Goal: Task Accomplishment & Management: Manage account settings

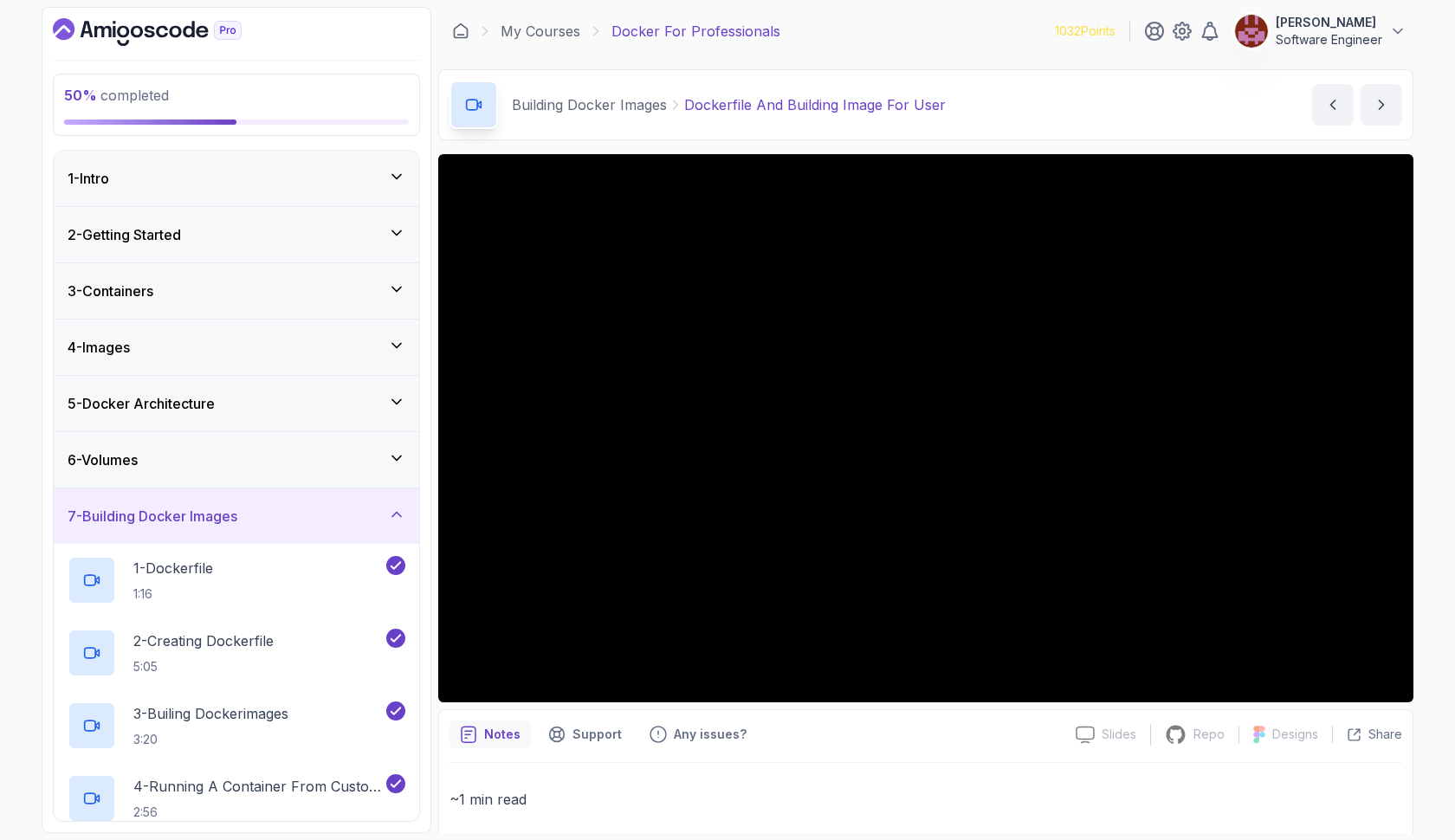
click at [194, 9] on div "50 % completed 1 - Intro 2 - Getting Started 3 - Containers 4 - Images 5 - Dock…" at bounding box center [236, 420] width 390 height 826
click at [1341, 19] on p "[PERSON_NAME]" at bounding box center [1330, 23] width 107 height 18
click at [1398, 6] on section "50 % completed 1 - Intro 2 - Getting Started 3 - Containers 4 - Images 5 - Dock…" at bounding box center [727, 420] width 1386 height 840
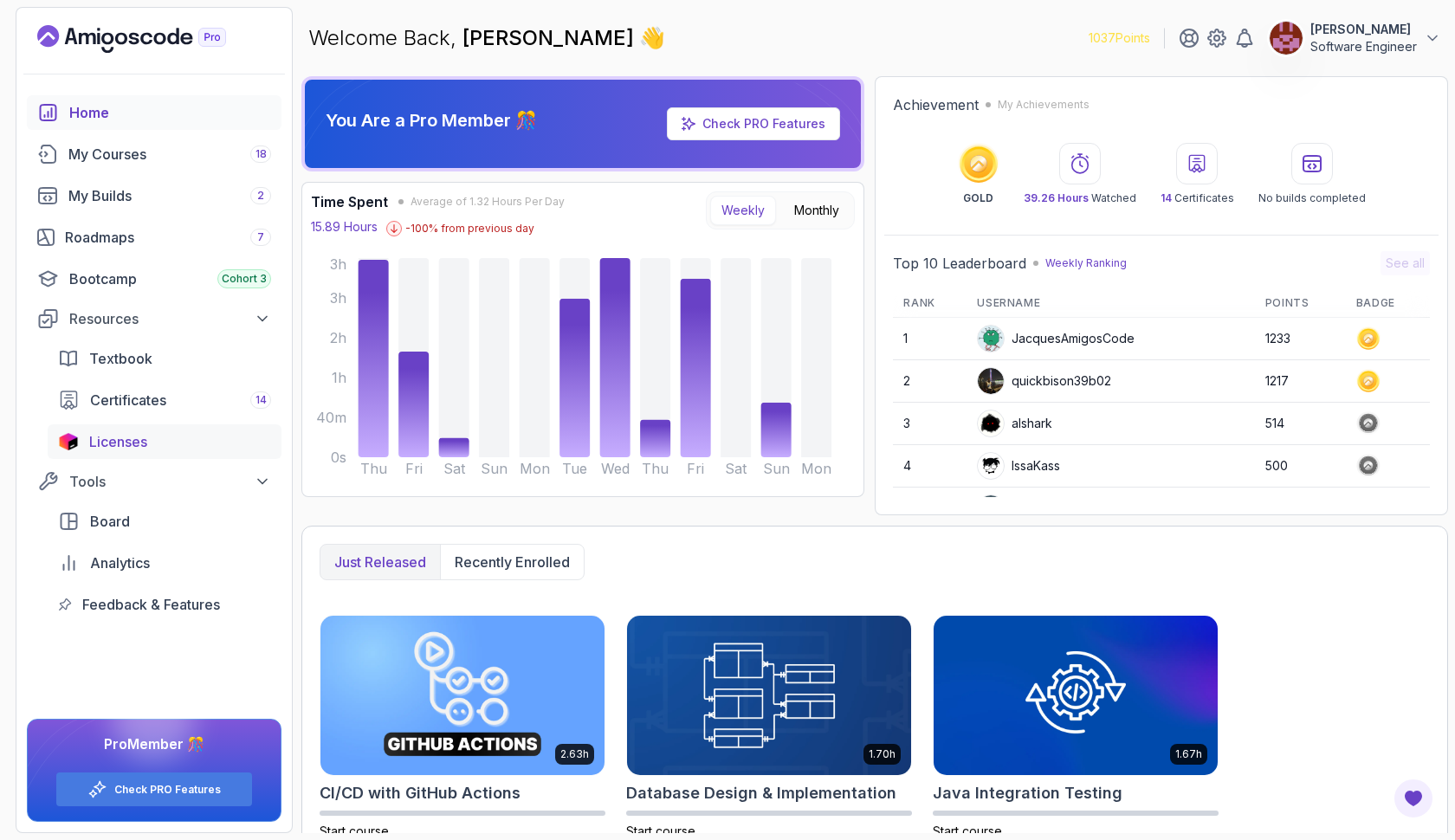
click at [146, 441] on span "Licenses" at bounding box center [117, 441] width 58 height 21
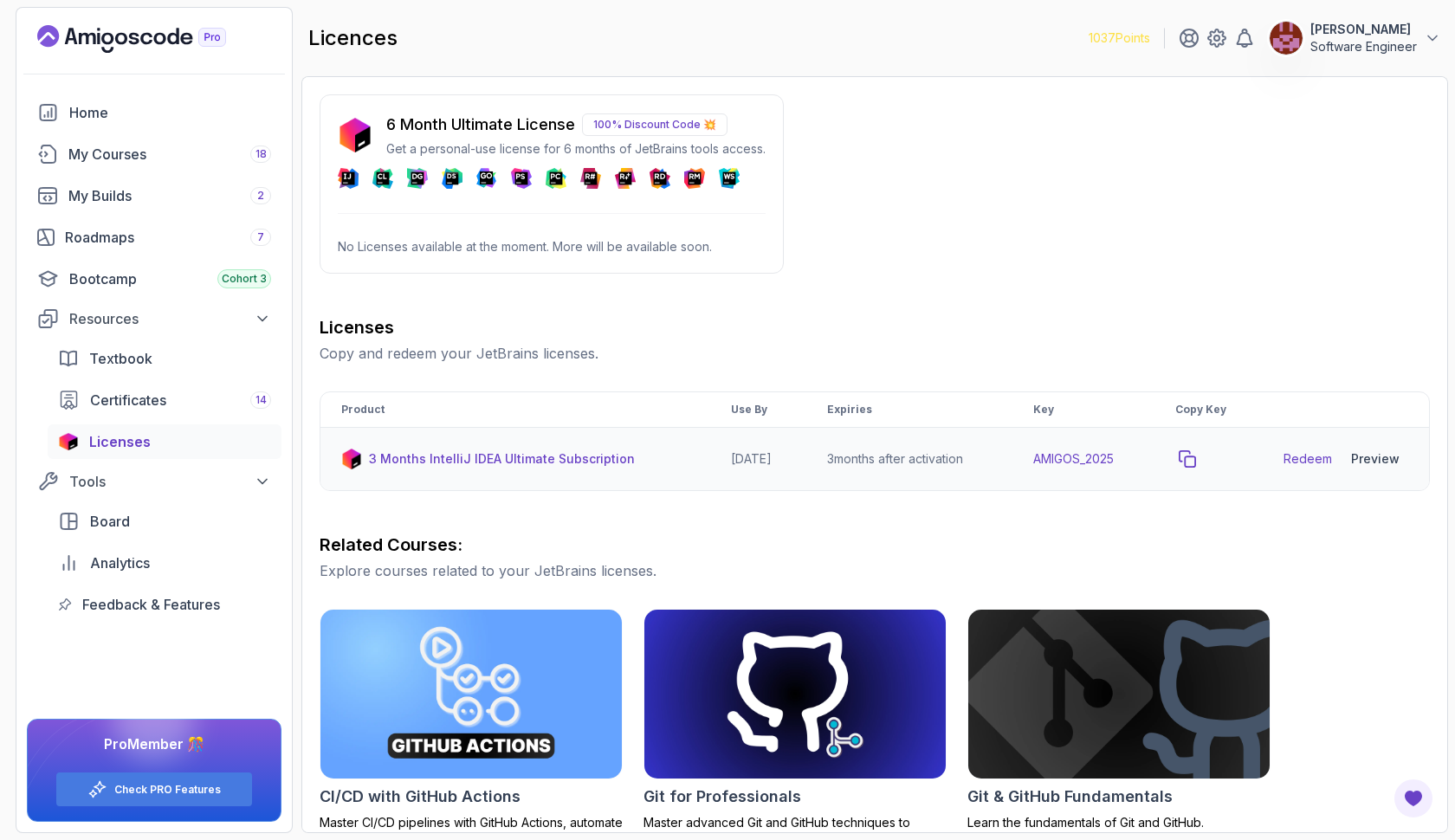
click at [1197, 458] on icon "copy-button" at bounding box center [1188, 459] width 18 height 18
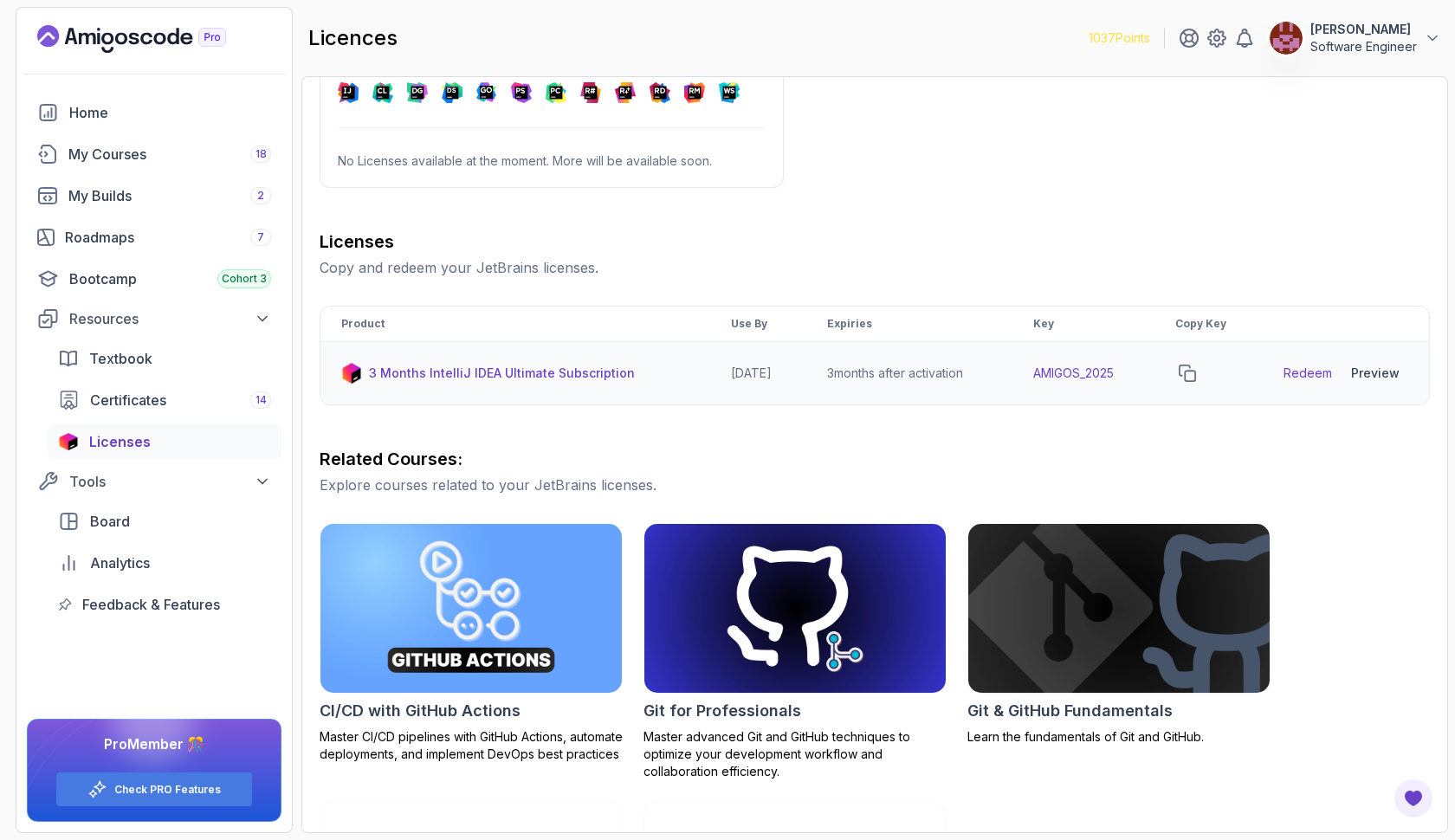
scroll to position [87, 0]
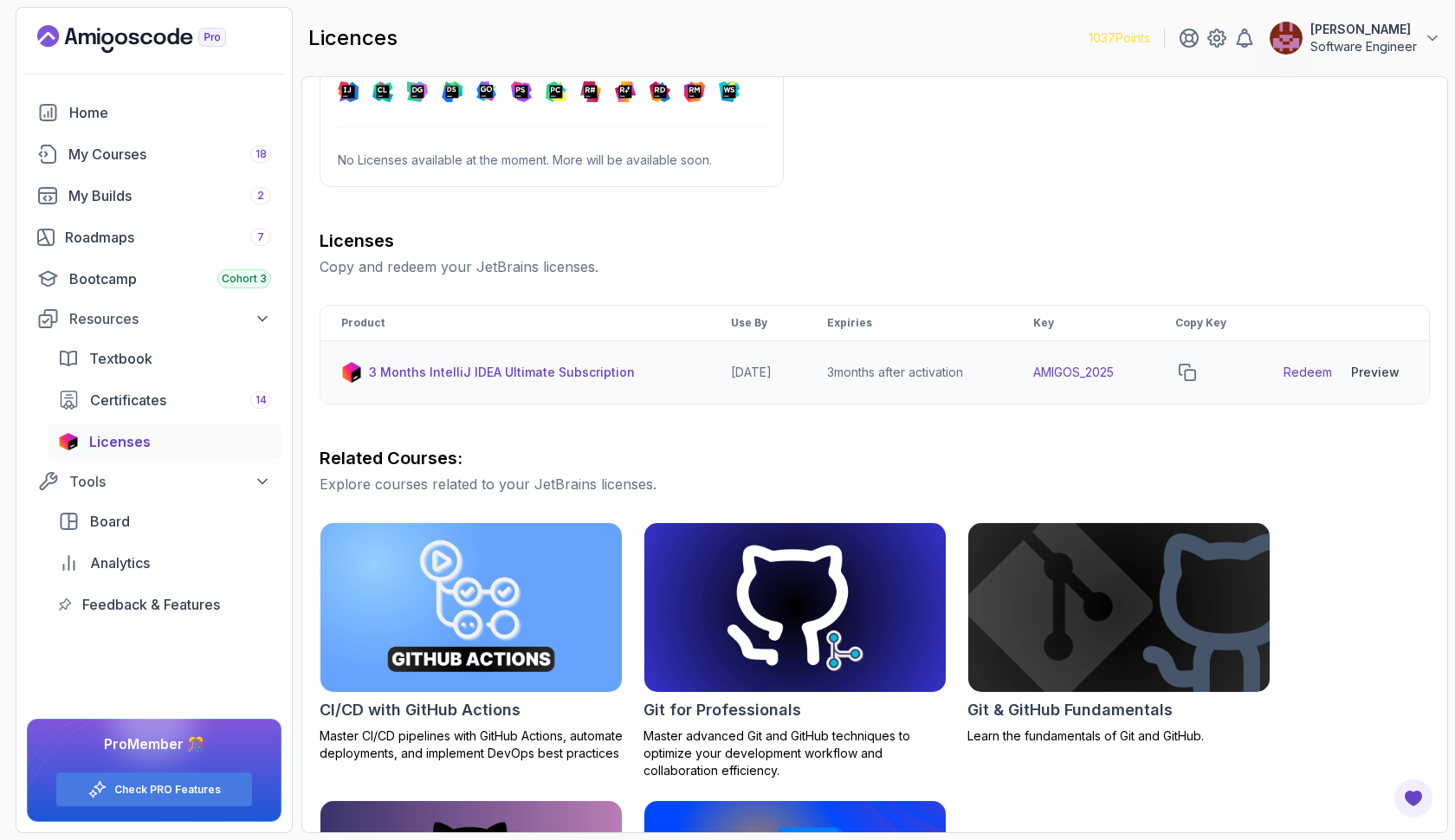
click at [1308, 373] on link "Redeem" at bounding box center [1307, 373] width 48 height 18
